Goal: Find specific page/section: Find specific page/section

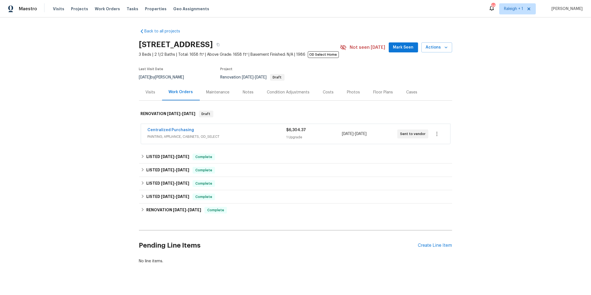
click at [207, 131] on div "Centralized Purchasing" at bounding box center [217, 130] width 139 height 7
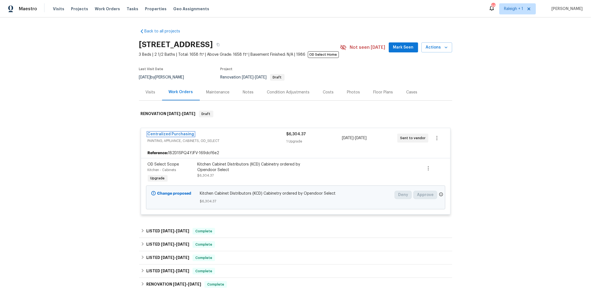
drag, startPoint x: 168, startPoint y: 133, endPoint x: 139, endPoint y: 153, distance: 35.2
click at [168, 133] on link "Centralized Purchasing" at bounding box center [171, 134] width 47 height 4
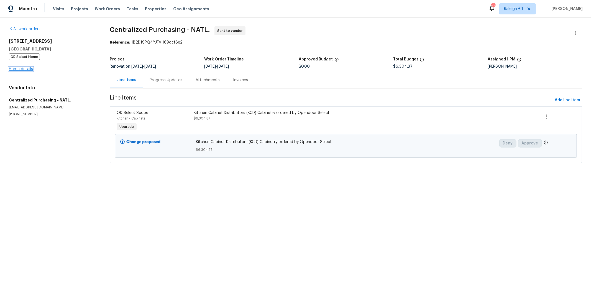
click at [21, 70] on link "Home details" at bounding box center [21, 69] width 24 height 4
